Goal: Task Accomplishment & Management: Manage account settings

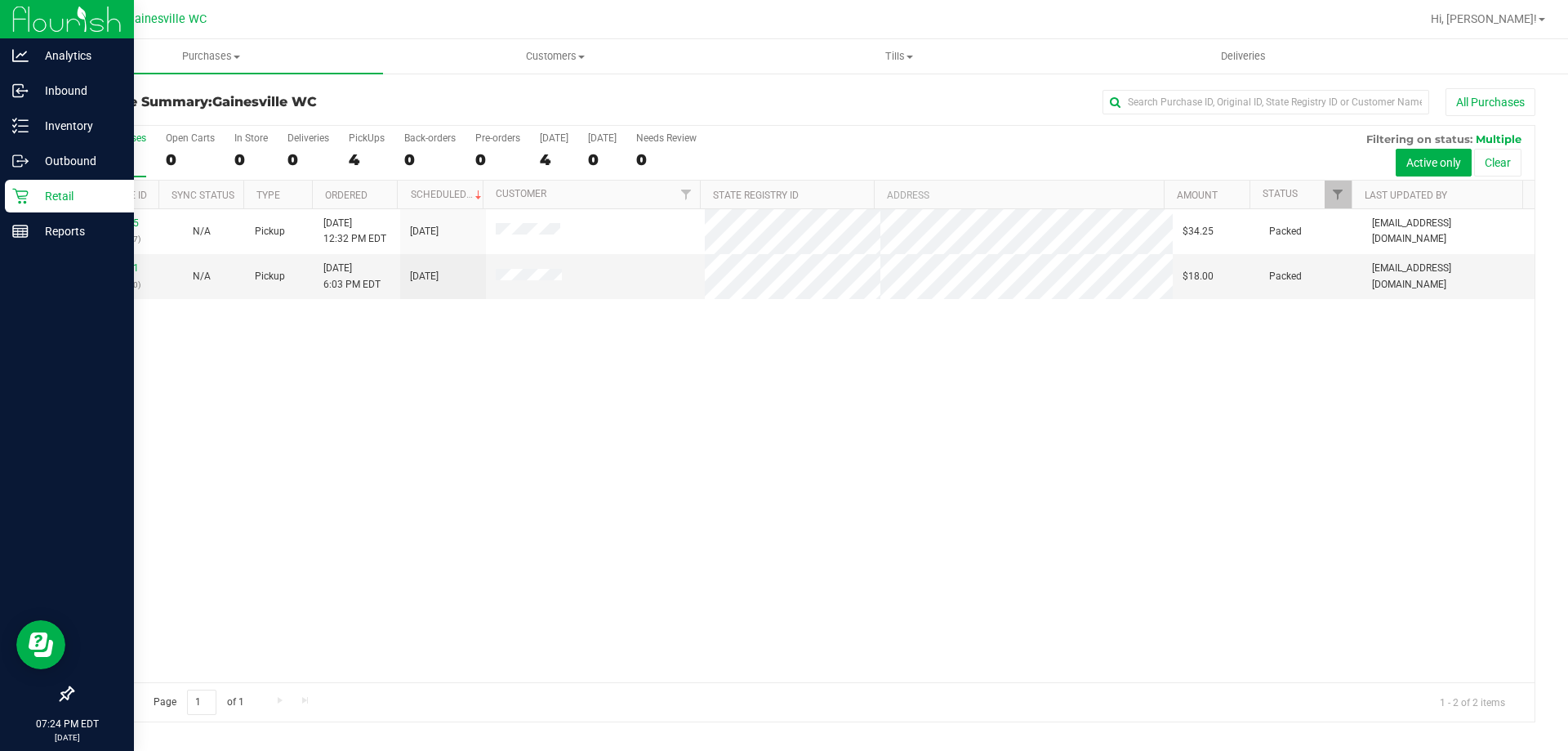
click at [28, 199] on icon at bounding box center [20, 196] width 16 height 16
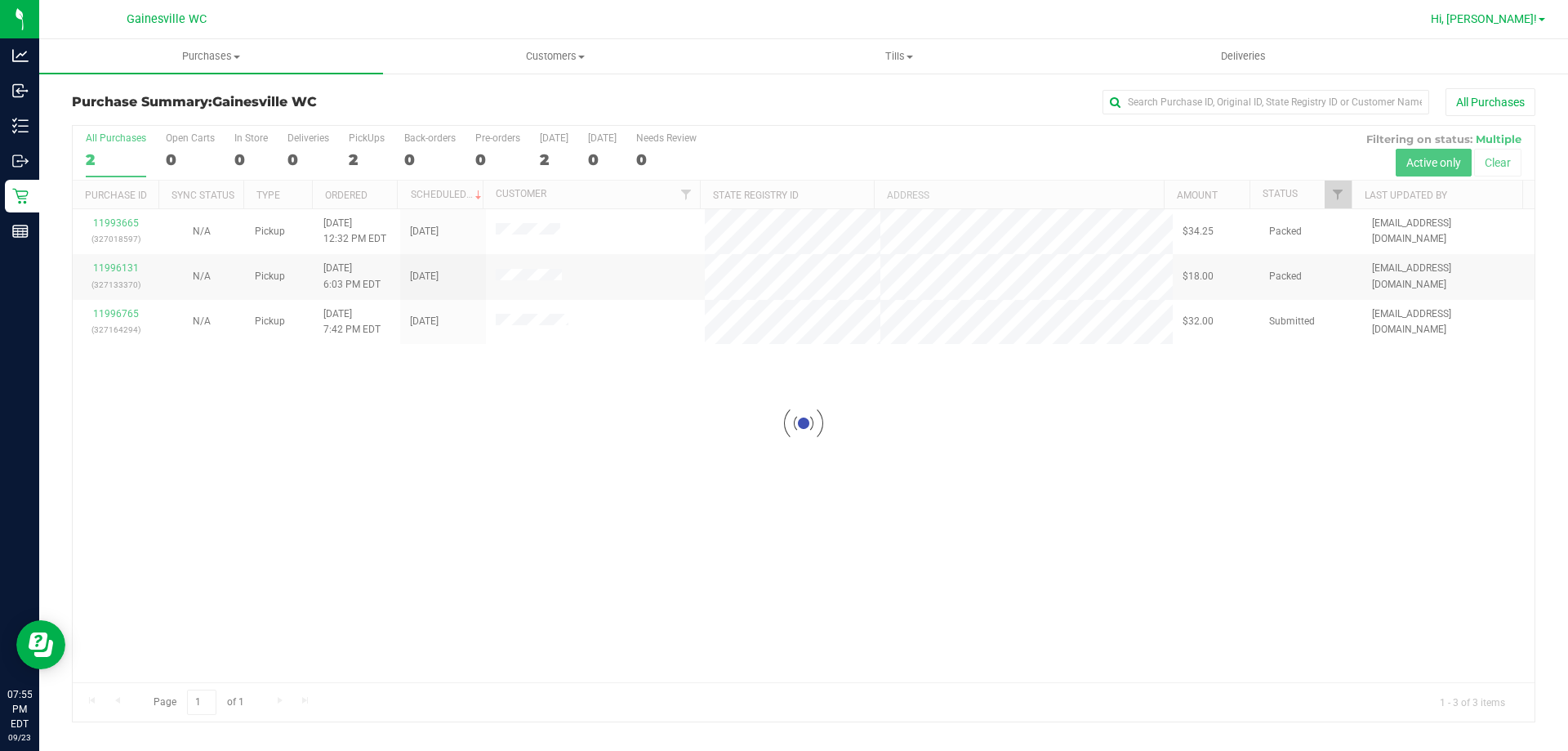
click at [1512, 26] on link "Hi, [PERSON_NAME]!" at bounding box center [1488, 19] width 127 height 17
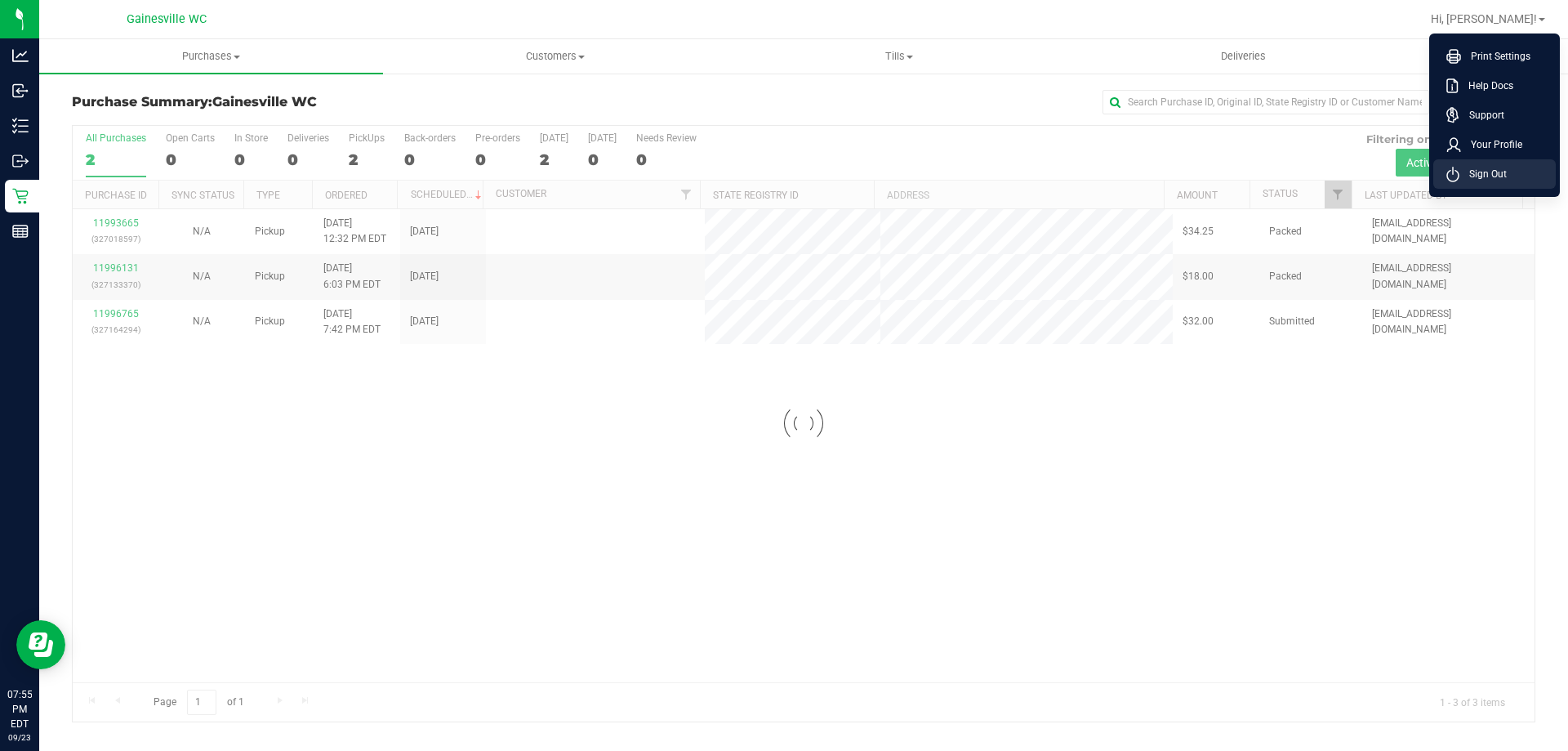
click at [1510, 182] on li "Sign Out" at bounding box center [1495, 174] width 122 height 29
